Goal: Find specific page/section: Find specific page/section

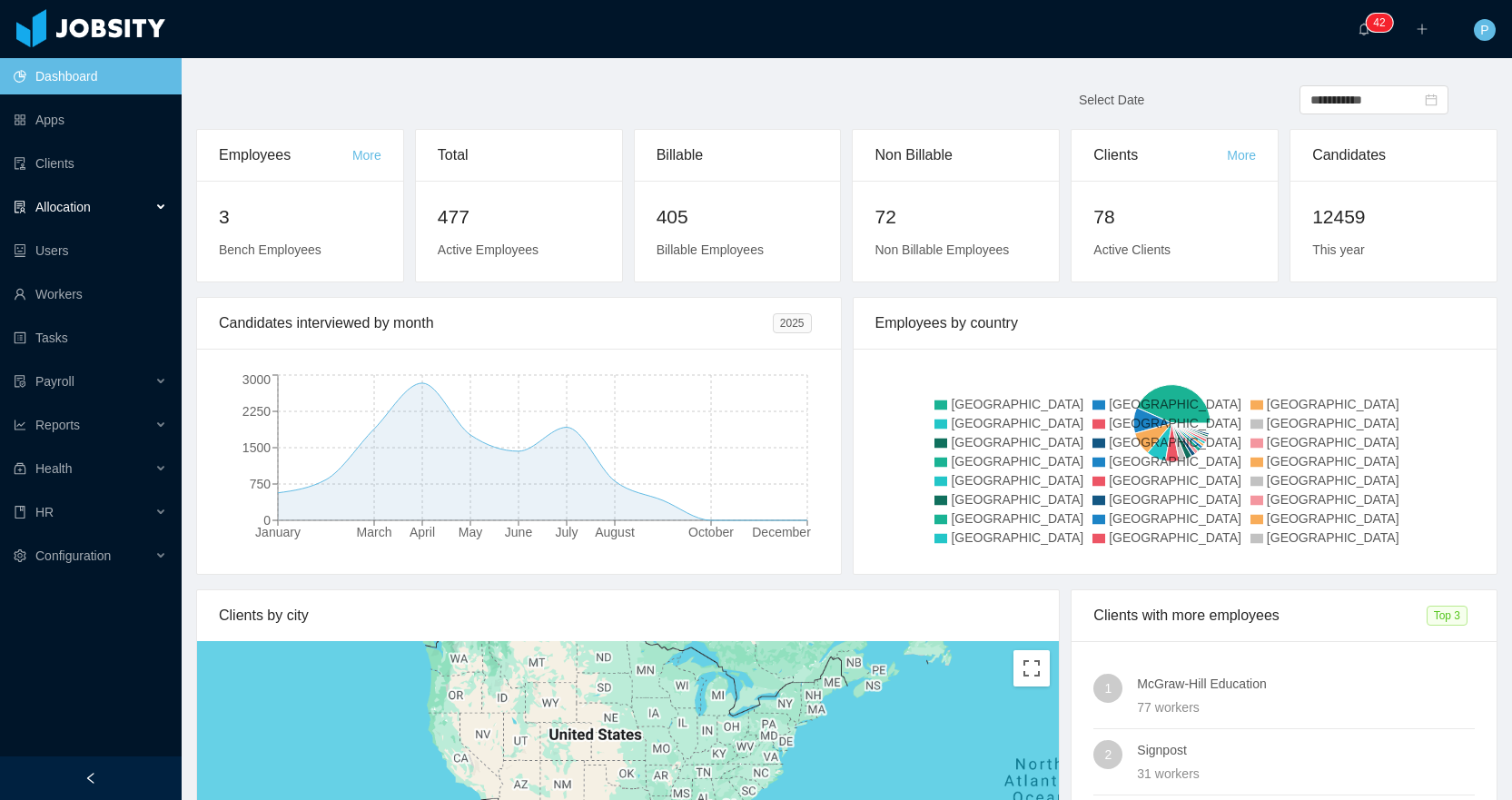
click at [93, 215] on div "Allocation" at bounding box center [91, 207] width 181 height 37
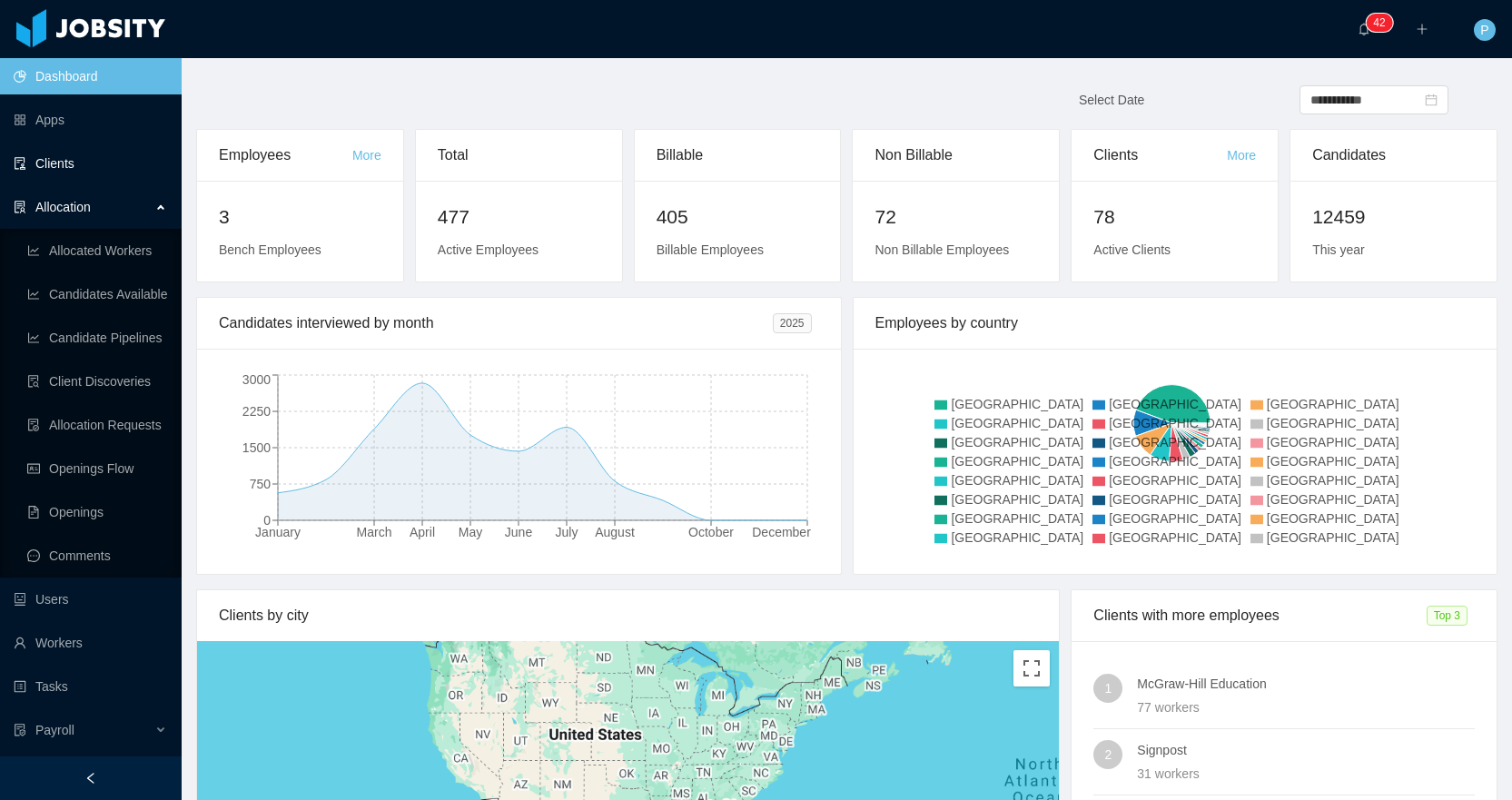
click at [90, 157] on link "Clients" at bounding box center [91, 164] width 154 height 37
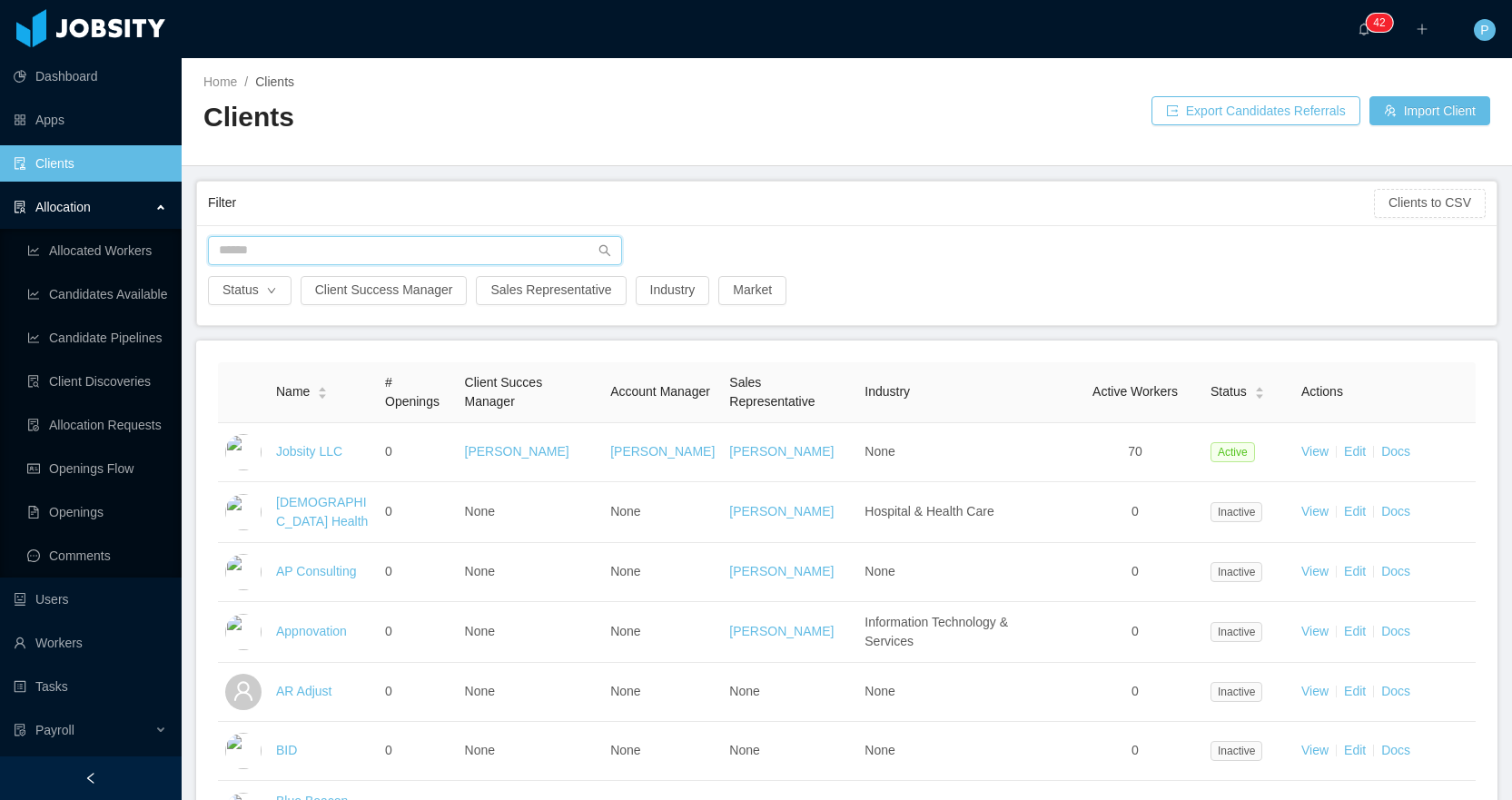
click at [287, 264] on input "text" at bounding box center [415, 251] width 414 height 29
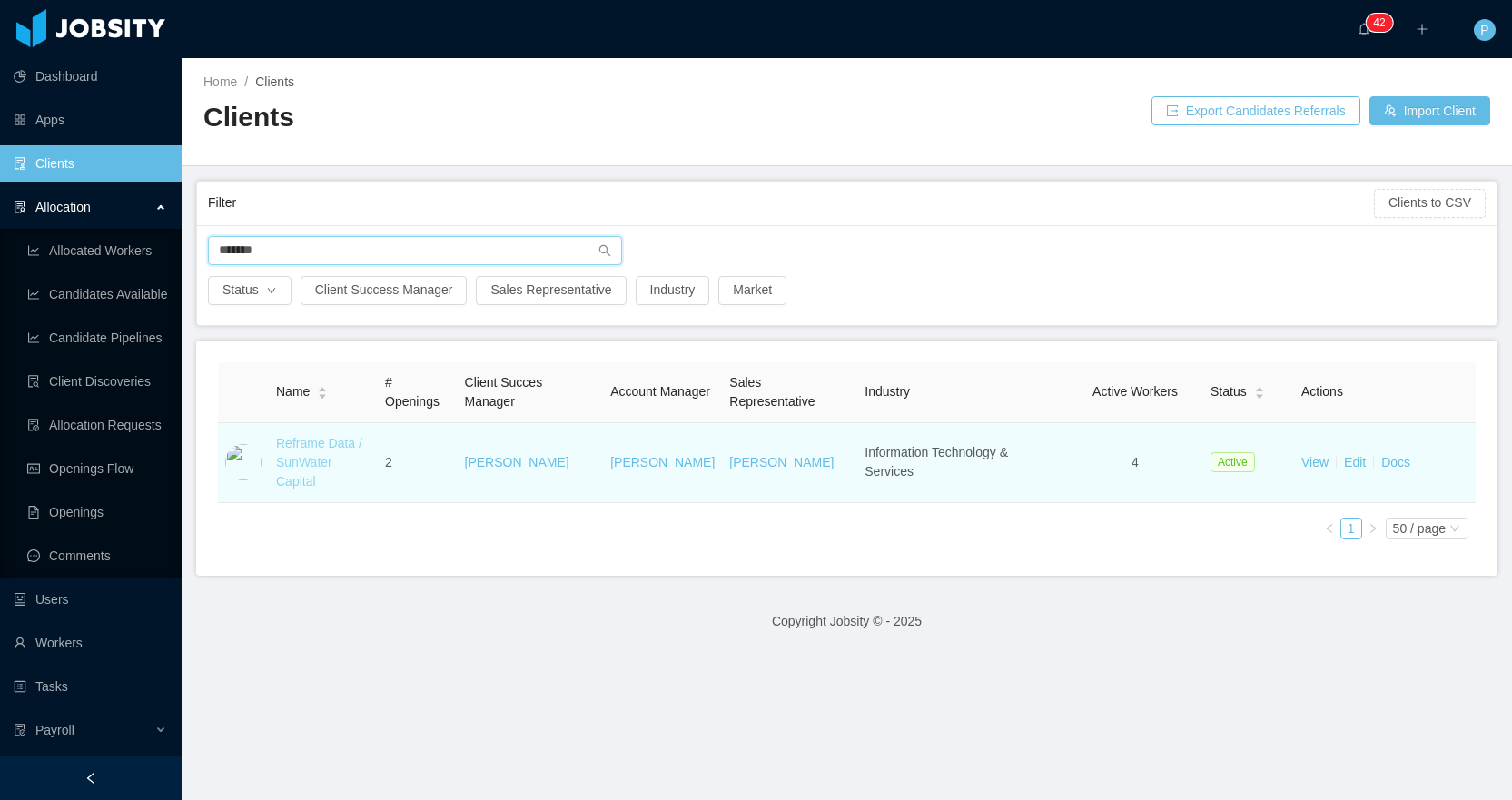
type input "*******"
click at [321, 450] on link "Reframe Data / SunWater Capital" at bounding box center [319, 463] width 86 height 53
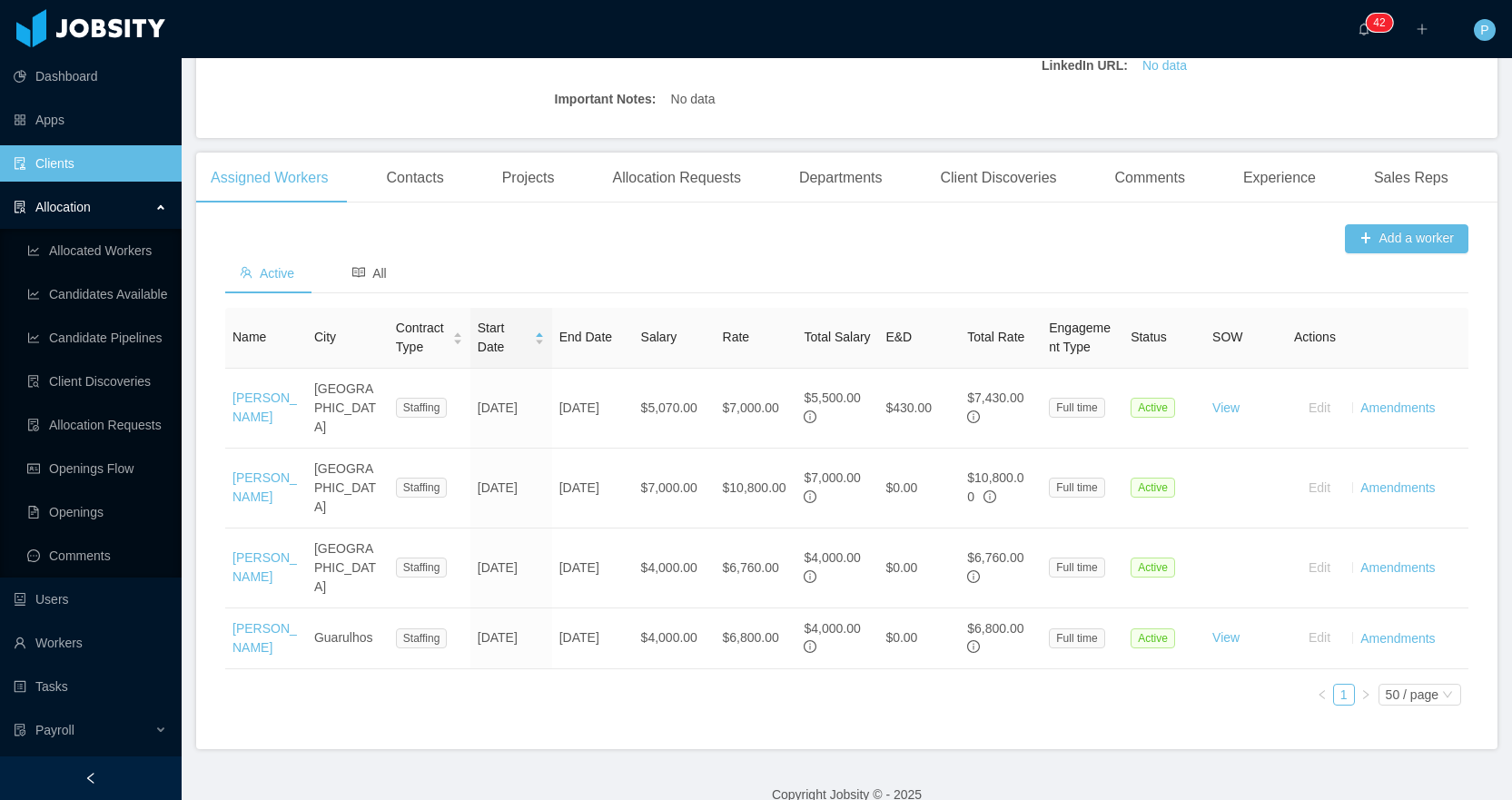
scroll to position [458, 0]
